Goal: Task Accomplishment & Management: Use online tool/utility

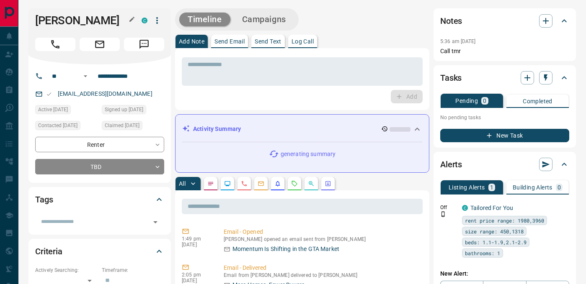
drag, startPoint x: 35, startPoint y: 20, endPoint x: 125, endPoint y: 22, distance: 89.6
click at [125, 22] on h1 "[PERSON_NAME]" at bounding box center [82, 20] width 94 height 13
copy h1 "[PERSON_NAME]"
click at [114, 77] on input "**********" at bounding box center [126, 76] width 65 height 13
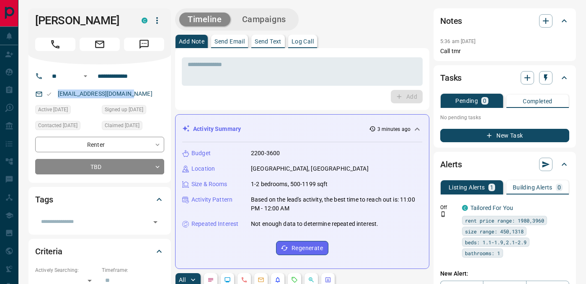
click at [306, 45] on button "Log Call" at bounding box center [302, 41] width 29 height 13
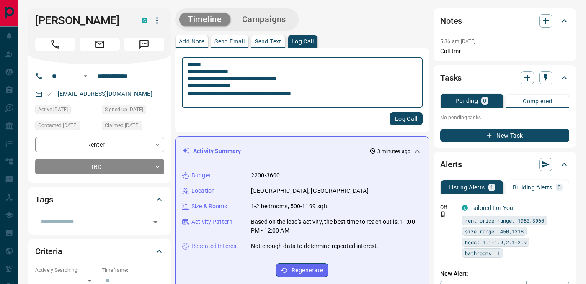
type textarea "**********"
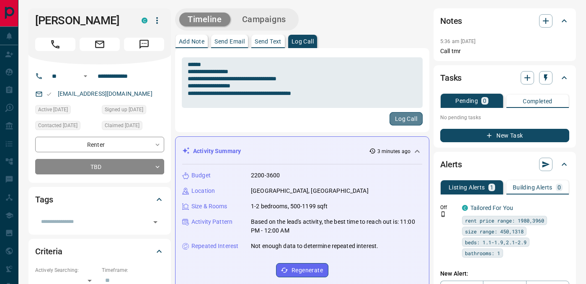
click at [412, 120] on button "Log Call" at bounding box center [405, 118] width 33 height 13
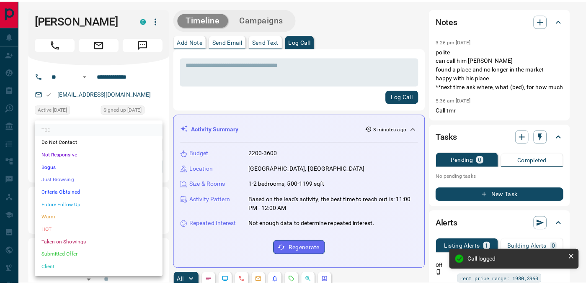
scroll to position [665, 0]
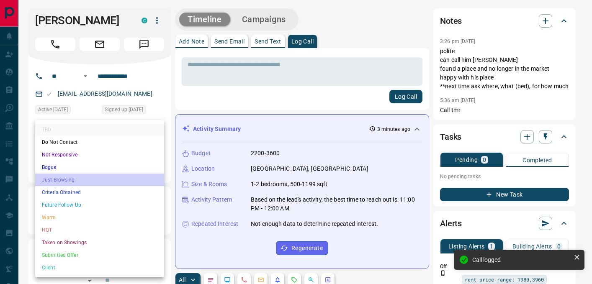
click at [78, 180] on li "Just Browsing" at bounding box center [99, 180] width 129 height 13
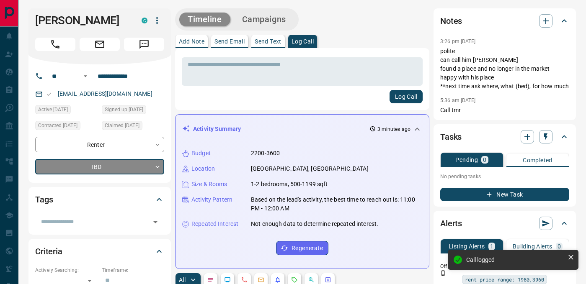
type input "*"
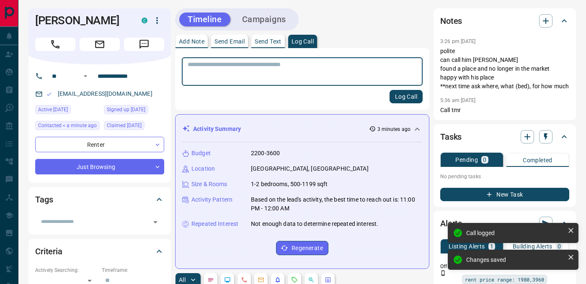
scroll to position [703, 0]
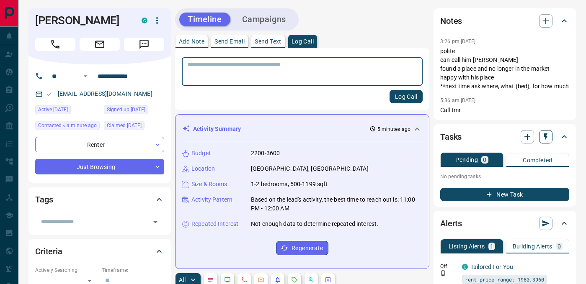
click at [547, 138] on icon "button" at bounding box center [545, 137] width 8 height 8
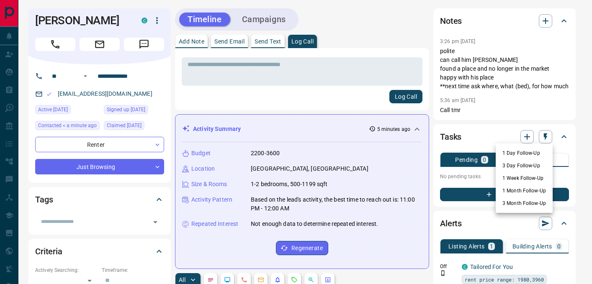
click at [521, 176] on li "1 Week Follow-Up" at bounding box center [524, 178] width 57 height 13
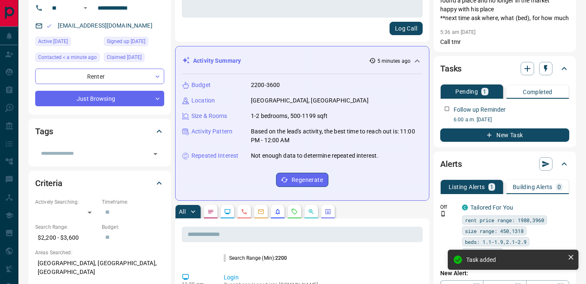
scroll to position [0, 0]
